Goal: Task Accomplishment & Management: Manage account settings

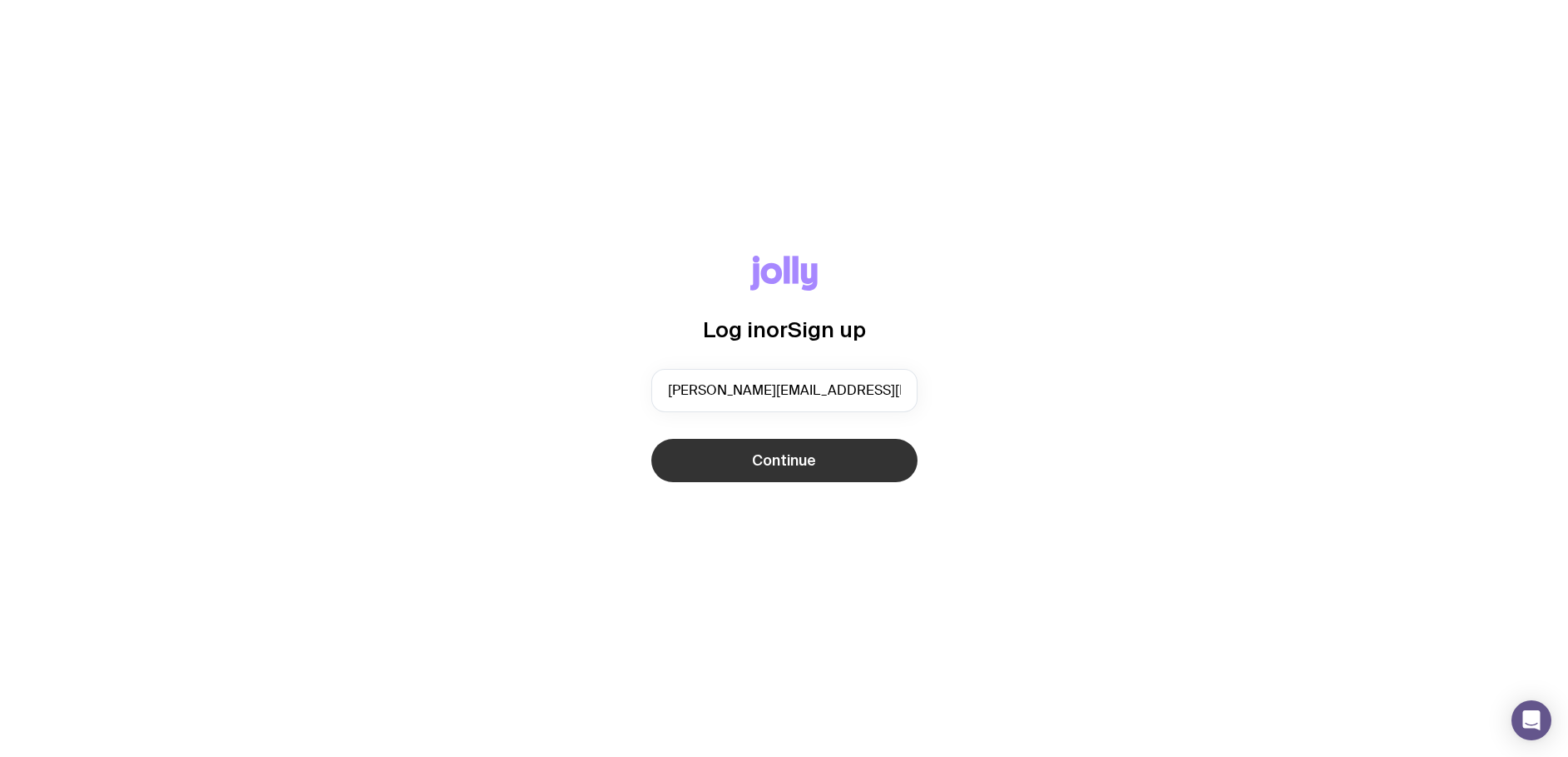
click at [772, 452] on span "Continue" at bounding box center [784, 460] width 64 height 20
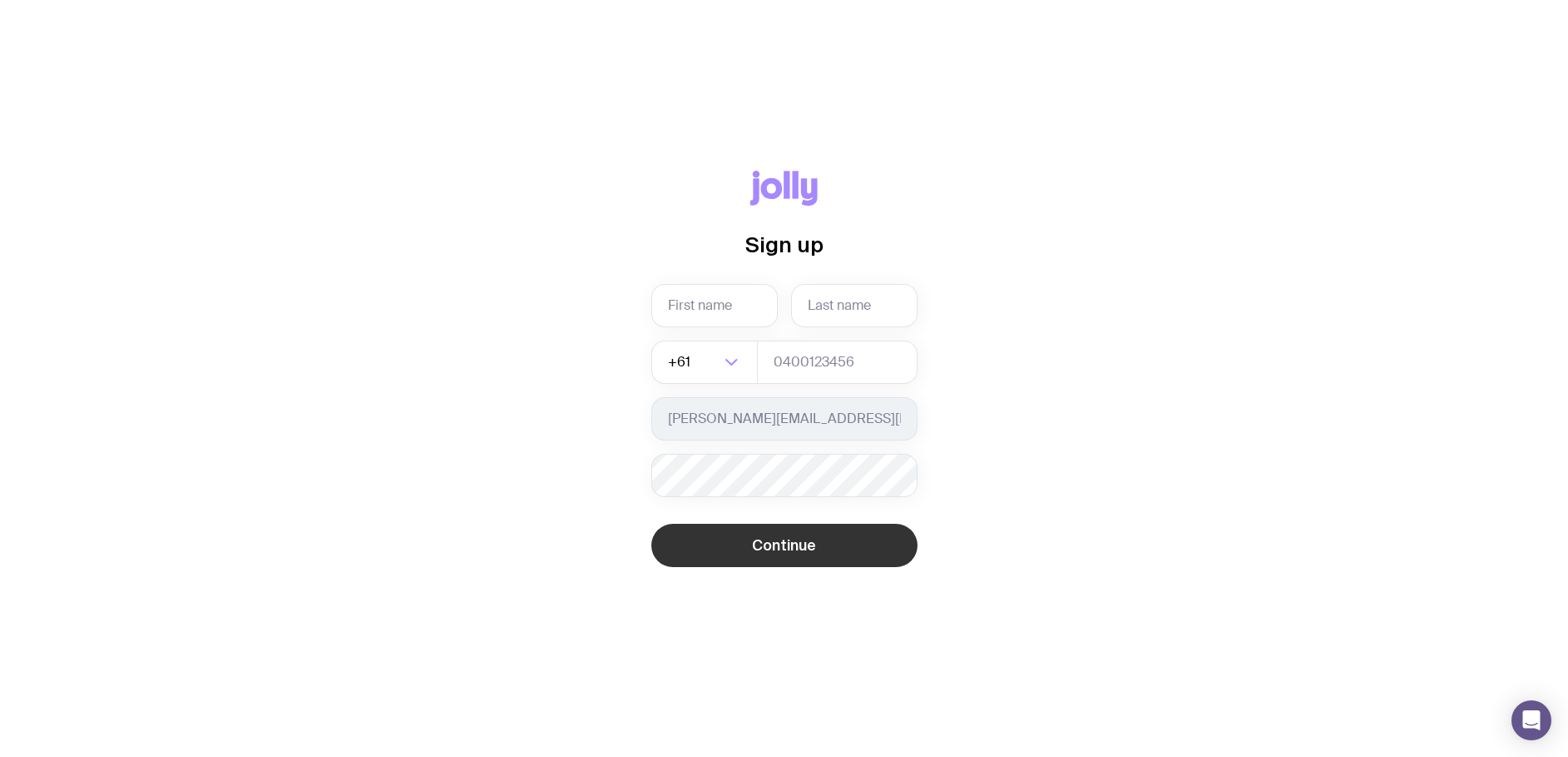
click at [743, 545] on button "Continue" at bounding box center [784, 545] width 266 height 43
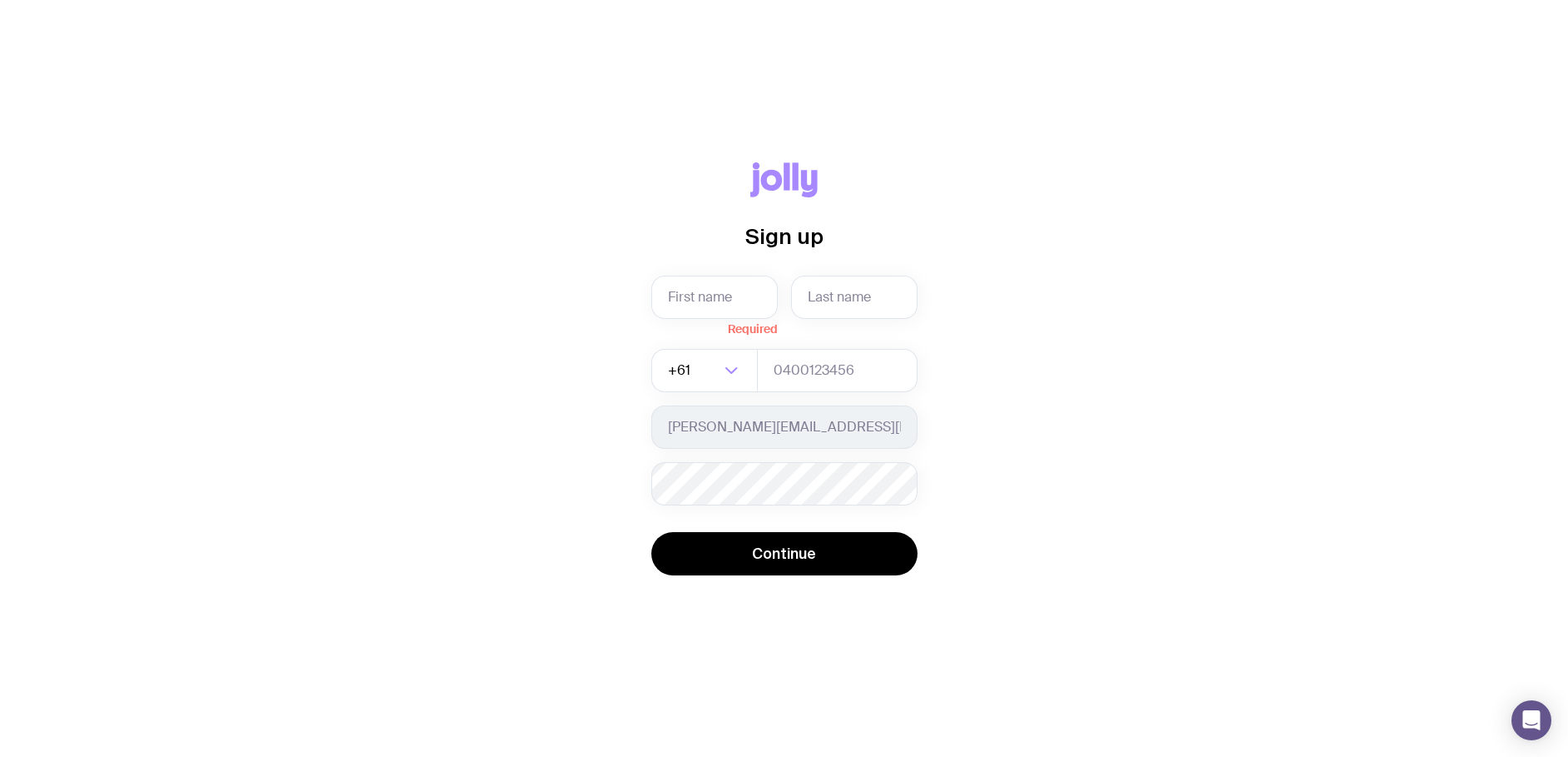
click at [1041, 437] on div "Sign up Required +61 Loading... julie.situ@snapsendsolve.com Password must cont…" at bounding box center [784, 378] width 1488 height 433
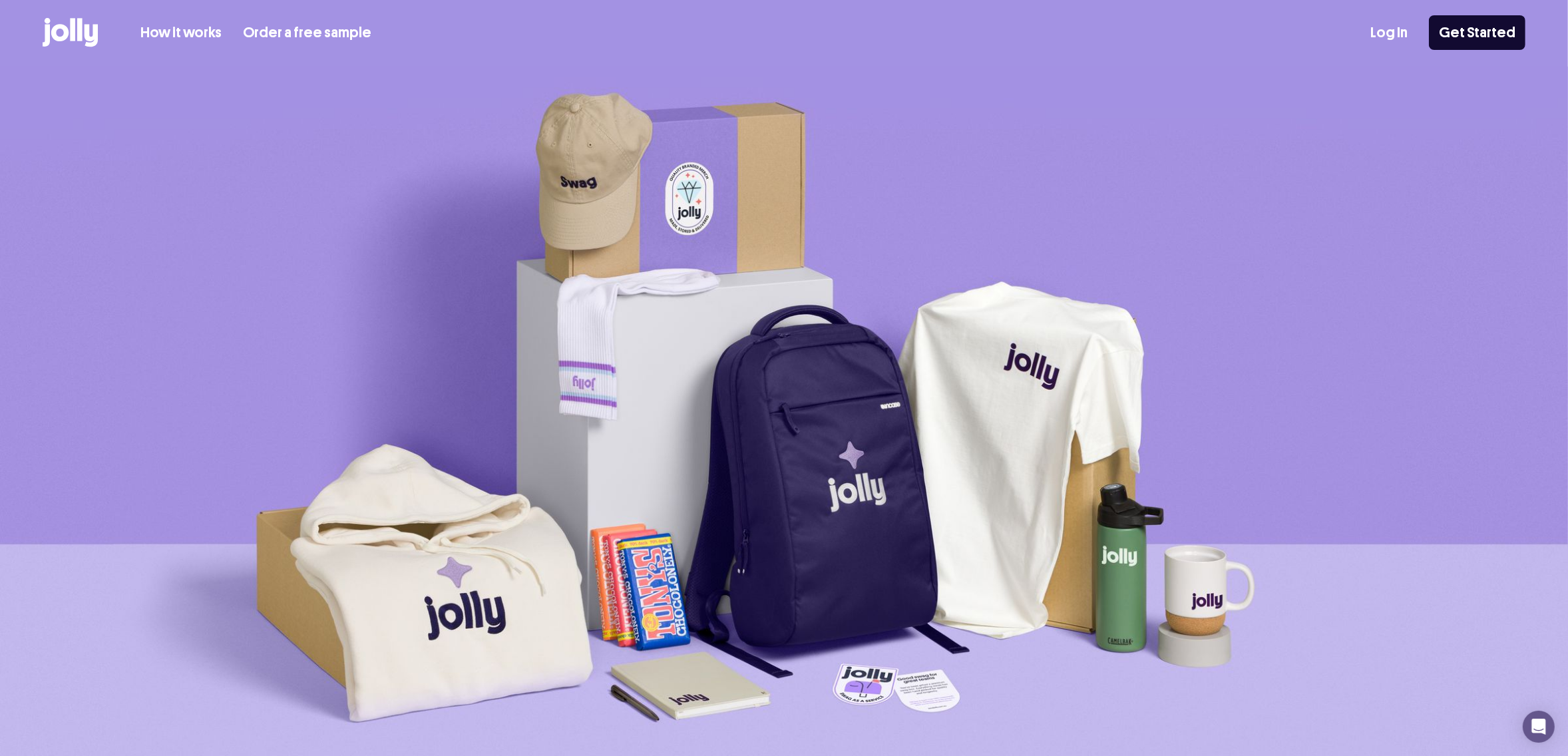
click at [1398, 24] on link "Log In" at bounding box center [1389, 33] width 38 height 22
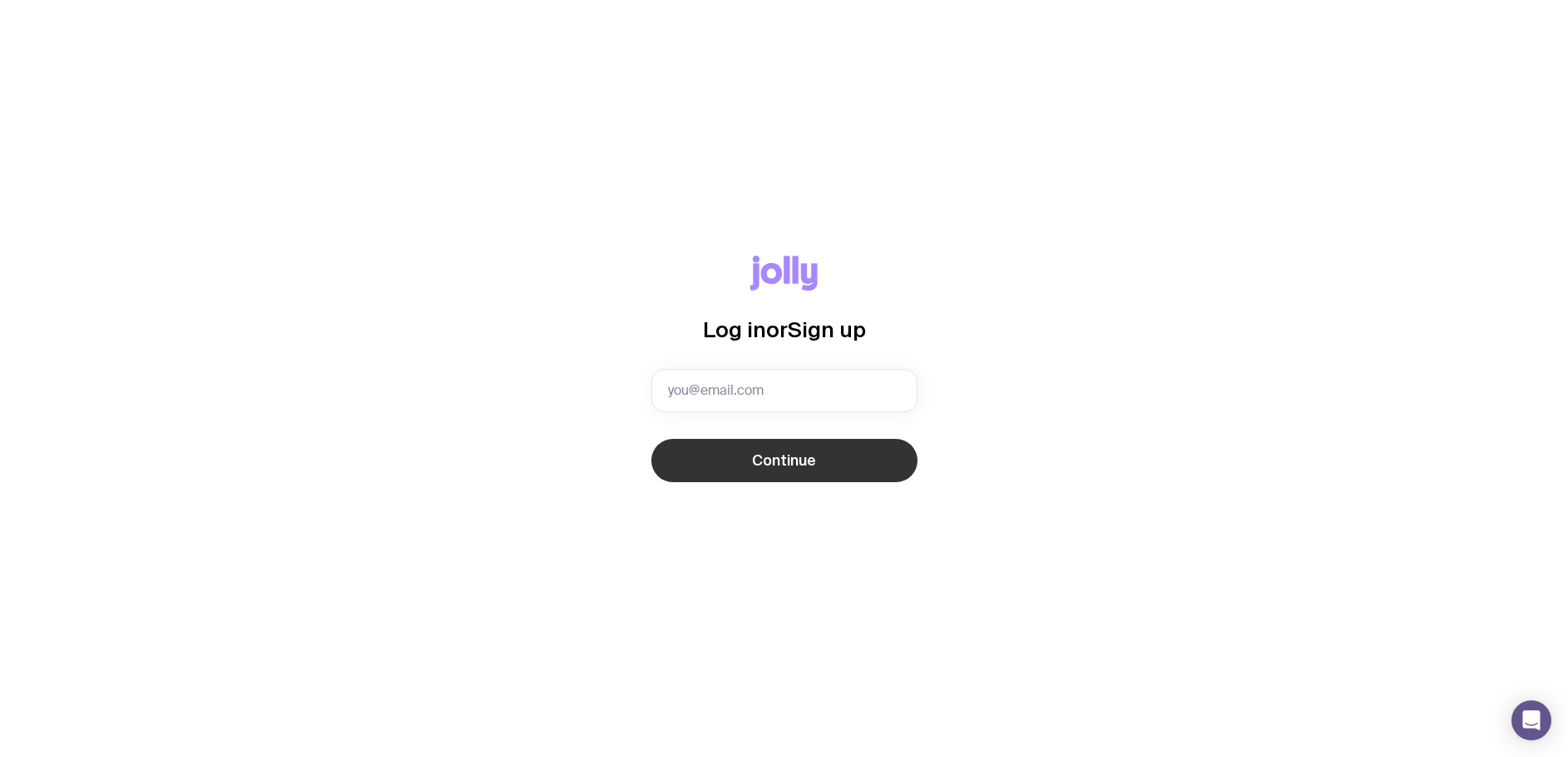
type input "[PERSON_NAME][EMAIL_ADDRESS][DOMAIN_NAME]"
click at [725, 455] on button "Continue" at bounding box center [784, 460] width 266 height 43
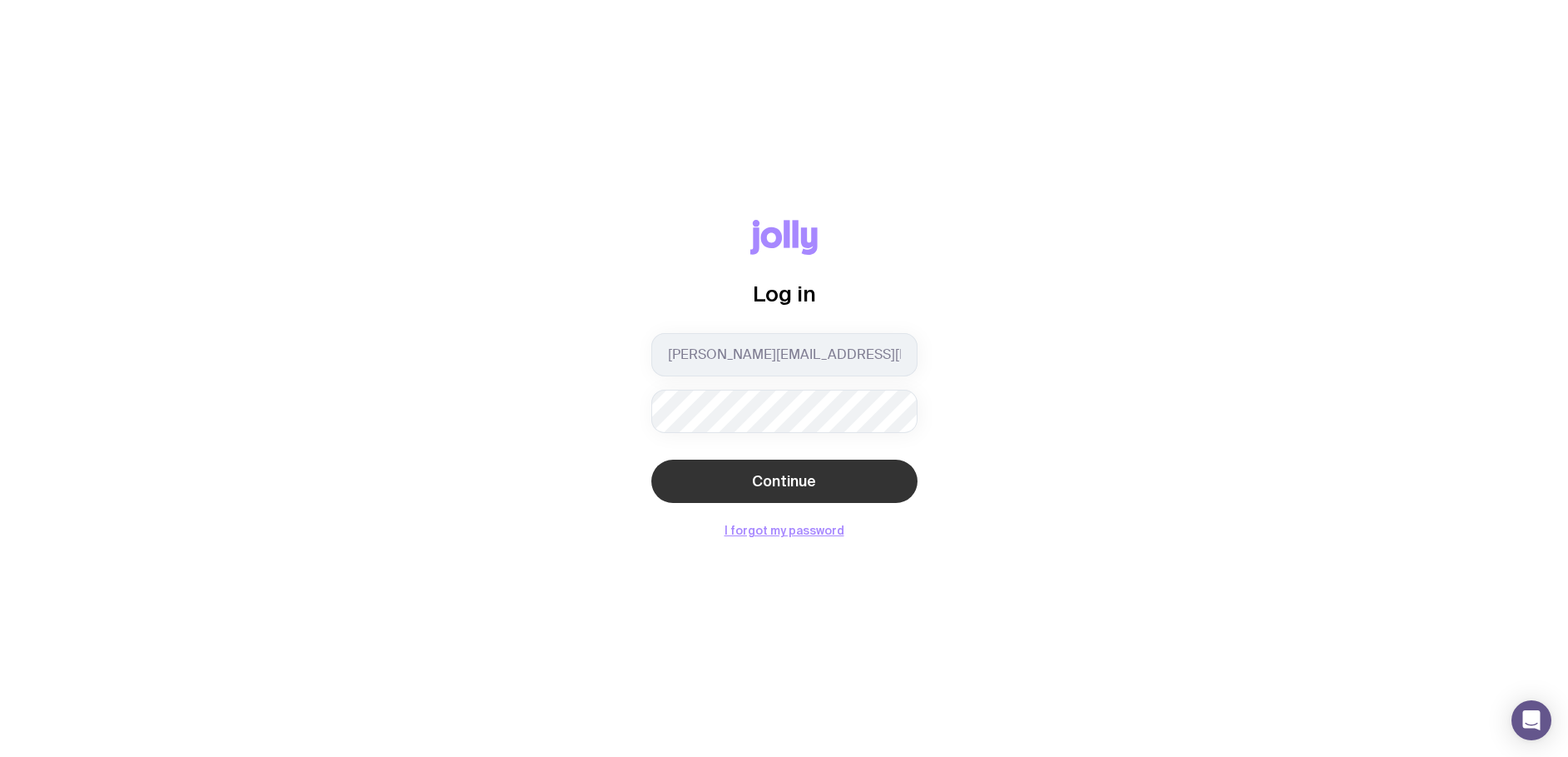
click at [731, 491] on button "Continue" at bounding box center [784, 481] width 266 height 43
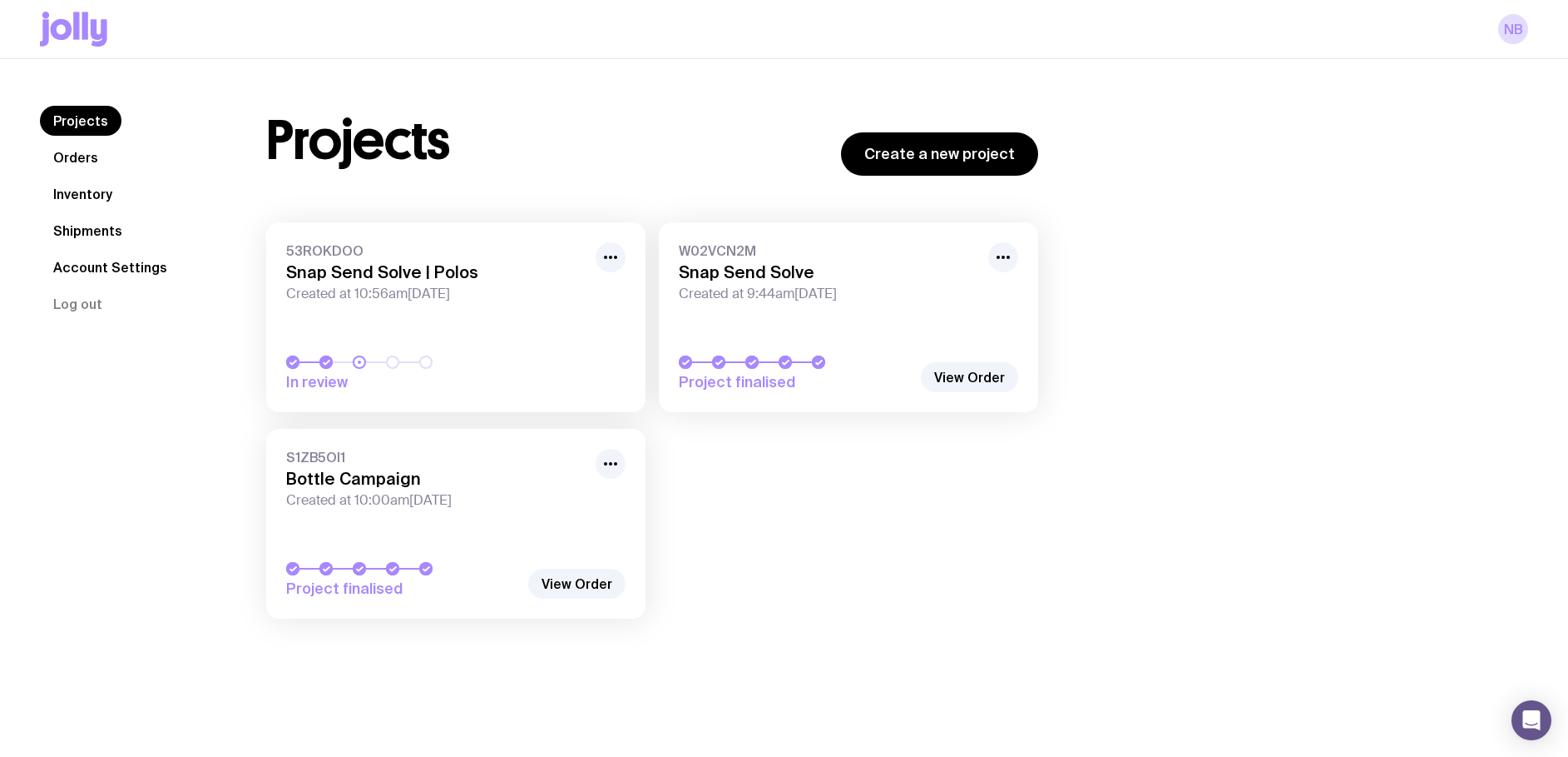
click at [115, 265] on link "Account Settings" at bounding box center [110, 267] width 141 height 30
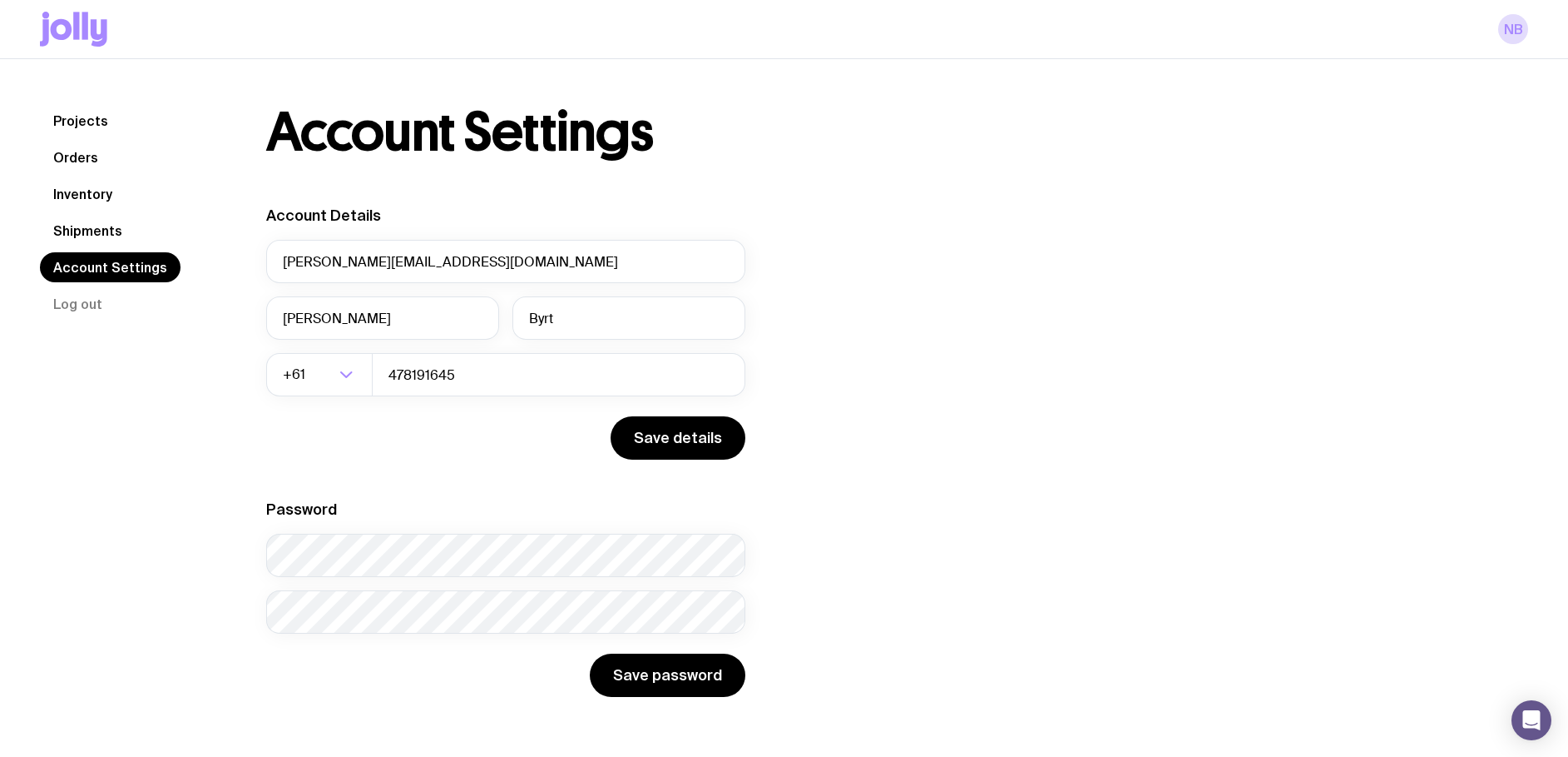
scroll to position [59, 0]
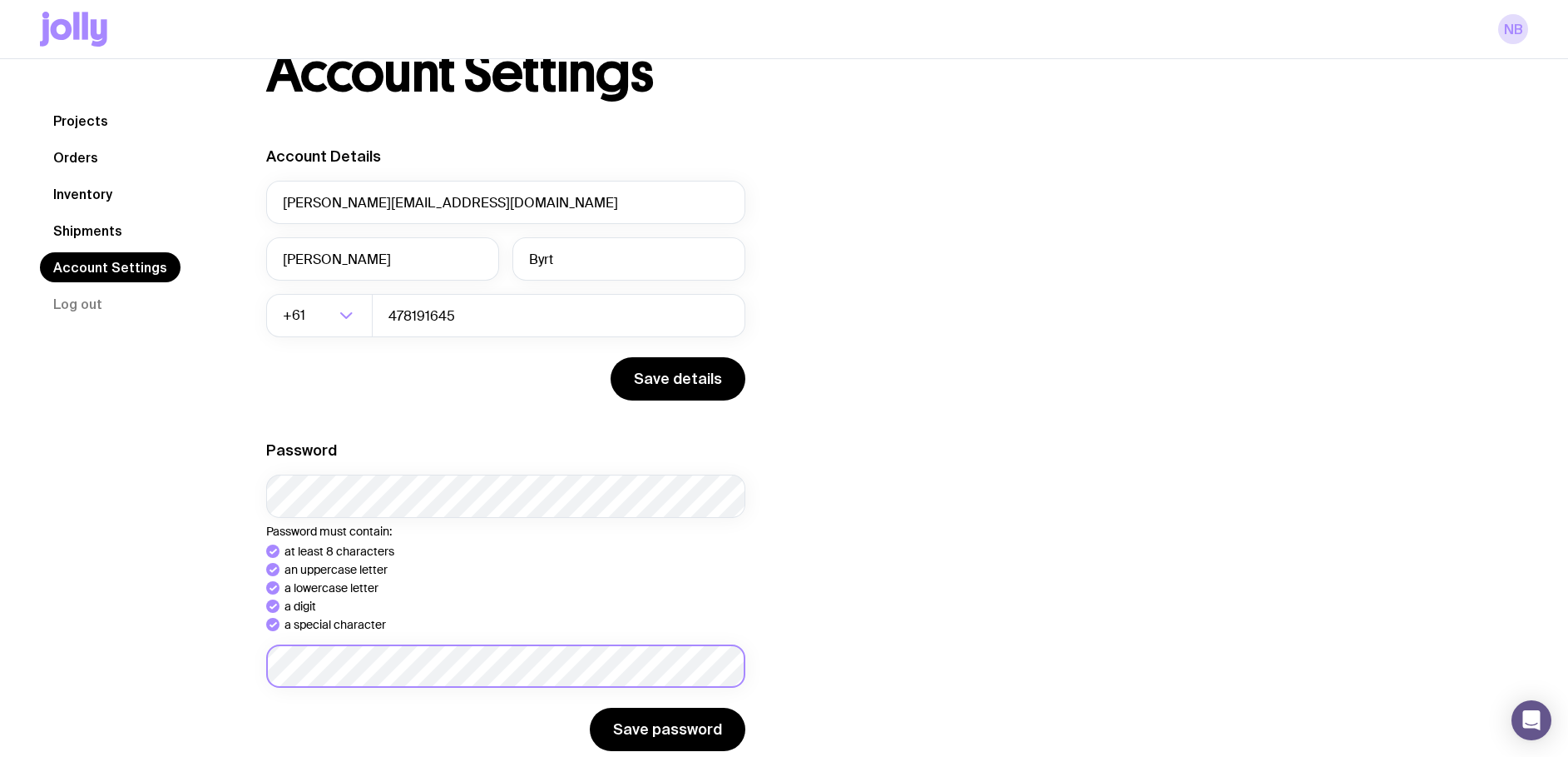
click at [374, 657] on form "Password Password must contain: at least 8 characters an uppercase letter a low…" at bounding box center [505, 595] width 479 height 311
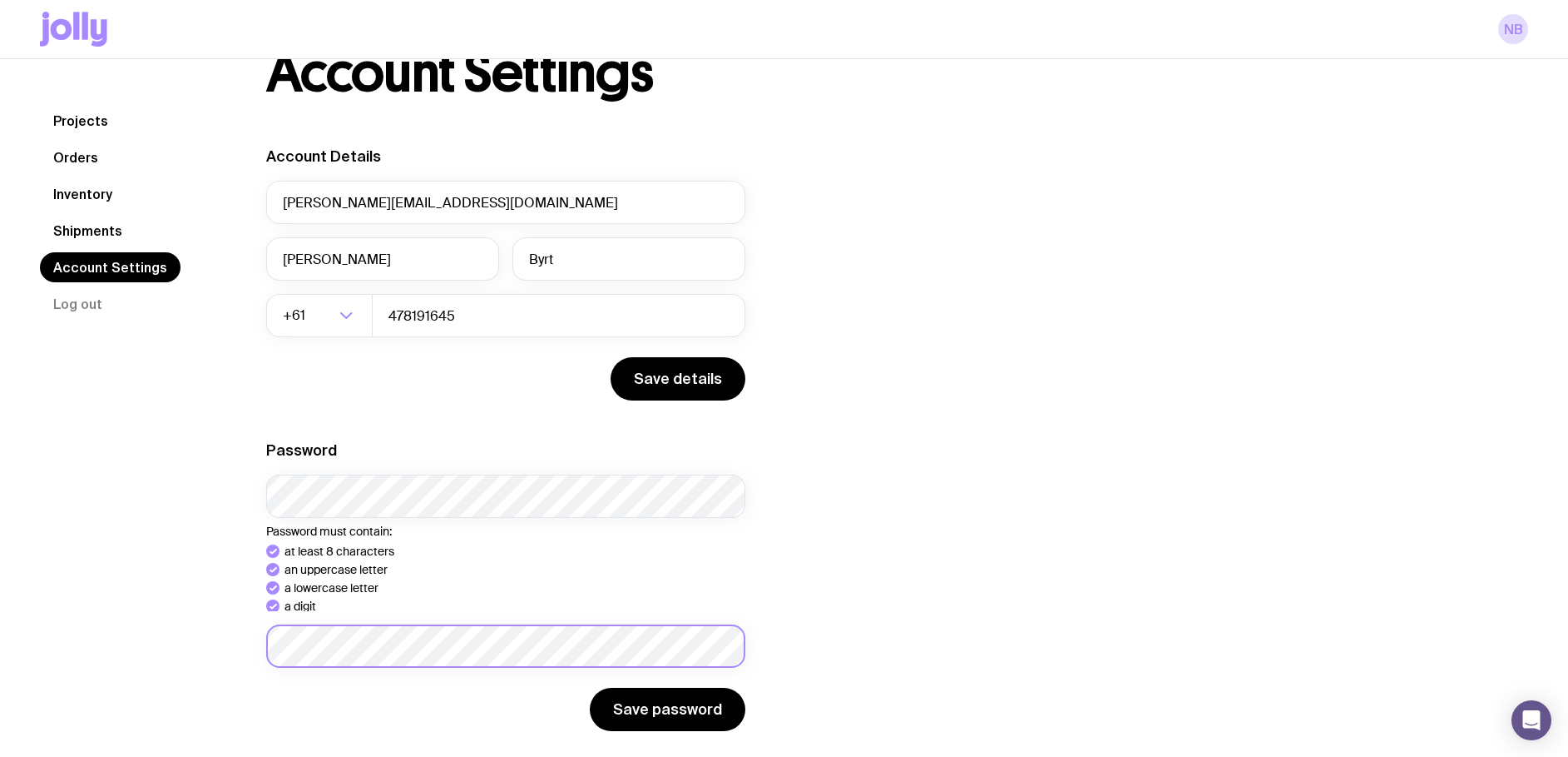
click at [312, 662] on form "Password Password must contain: at least 8 characters an uppercase letter a low…" at bounding box center [505, 585] width 479 height 290
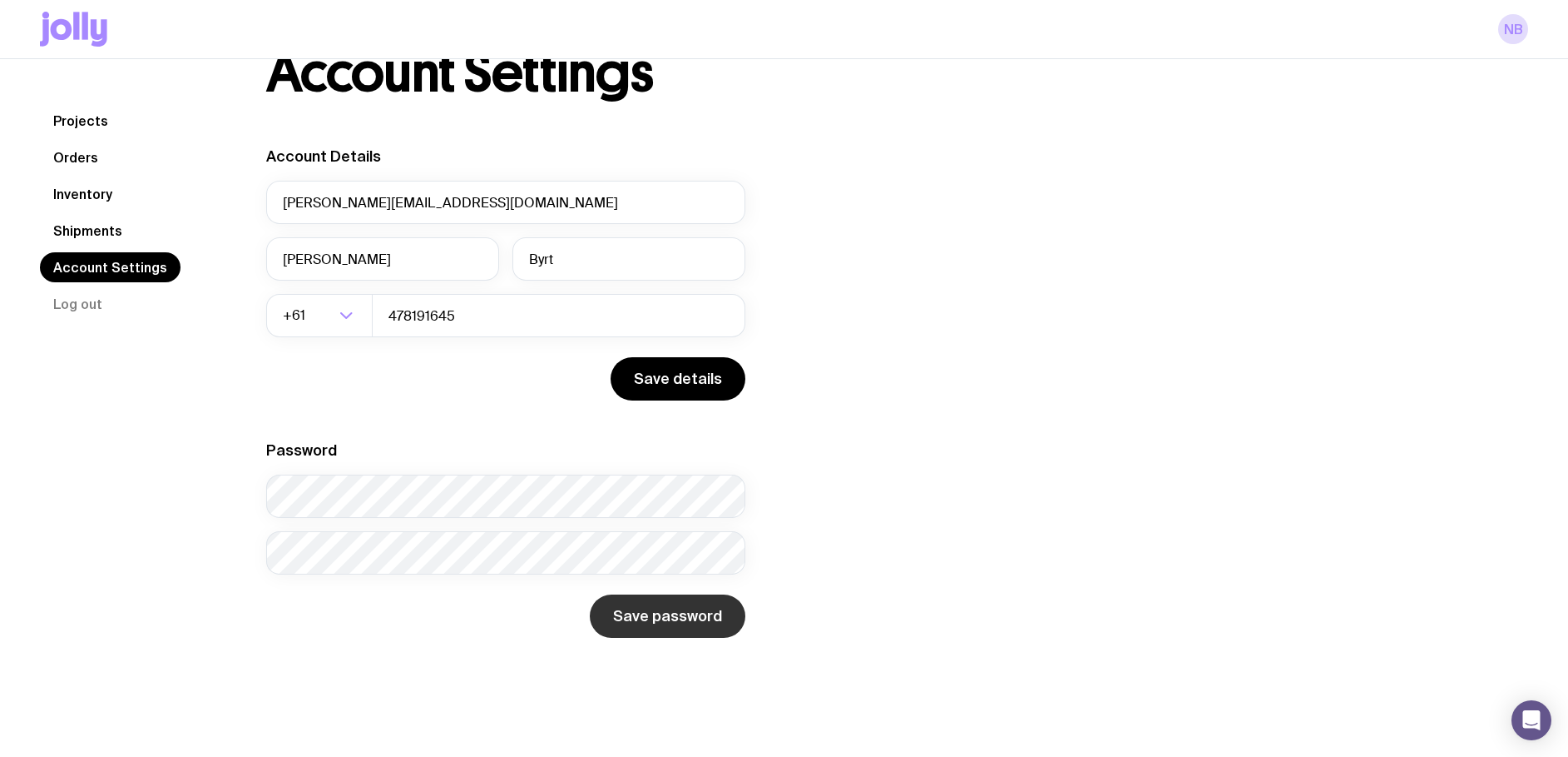
click at [698, 629] on button "Save password" at bounding box center [667, 615] width 156 height 43
click at [271, 654] on div "Projects Orders Inventory Shipments Account Settings Log out Projects Orders In…" at bounding box center [784, 351] width 1568 height 701
click at [312, 471] on div "Password Password must contain: at least 8 characters an uppercase letter a low…" at bounding box center [505, 515] width 479 height 151
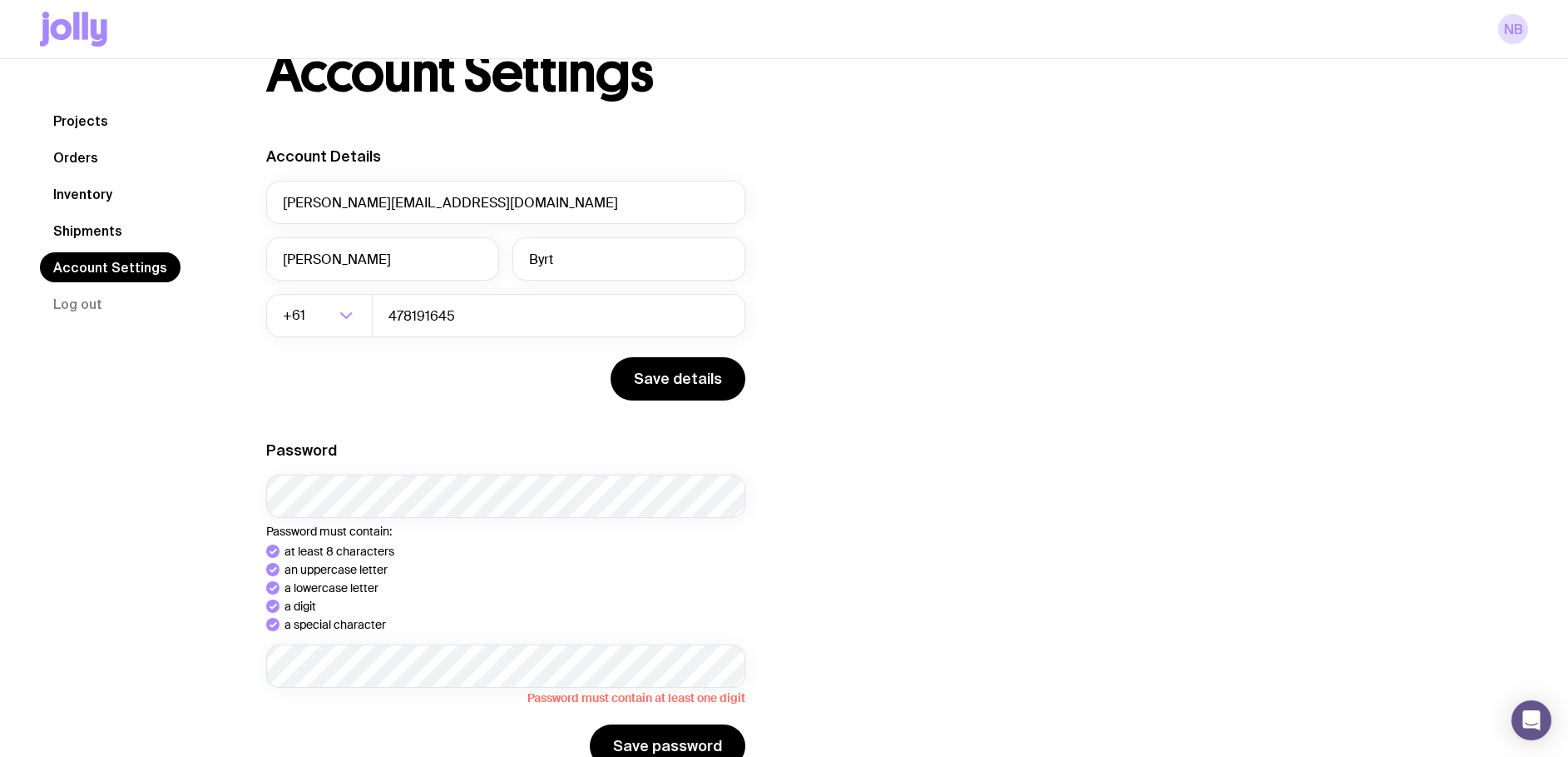
click at [204, 502] on div "Projects Orders Inventory Shipments Account Settings Log out" at bounding box center [133, 387] width 187 height 681
